Goal: Navigation & Orientation: Go to known website

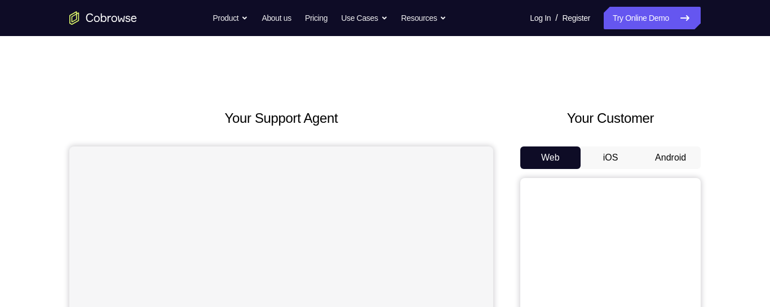
click at [675, 150] on button "Android" at bounding box center [670, 158] width 60 height 23
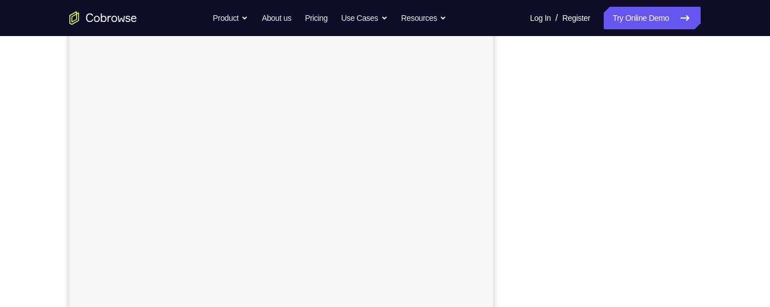
scroll to position [132, 0]
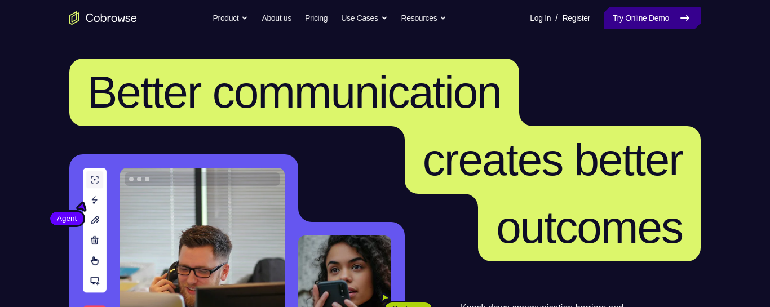
click at [651, 25] on link "Try Online Demo" at bounding box center [652, 18] width 97 height 23
